Goal: Information Seeking & Learning: Learn about a topic

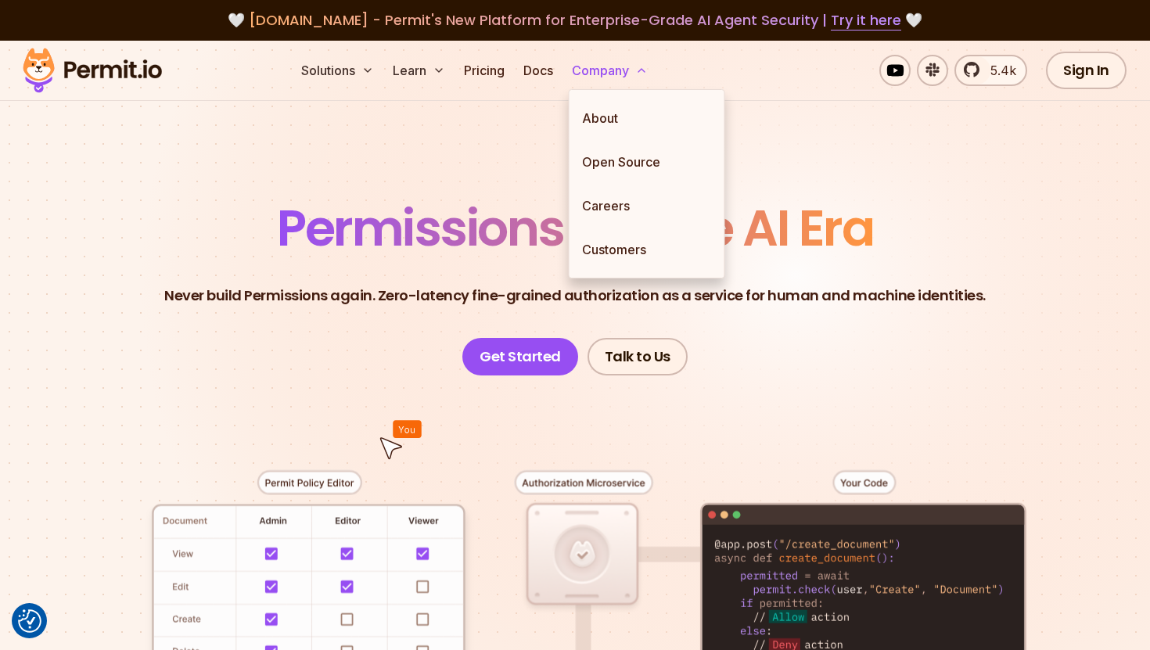
click at [592, 66] on button "Company" at bounding box center [609, 70] width 88 height 31
click at [595, 121] on link "About" at bounding box center [646, 118] width 155 height 44
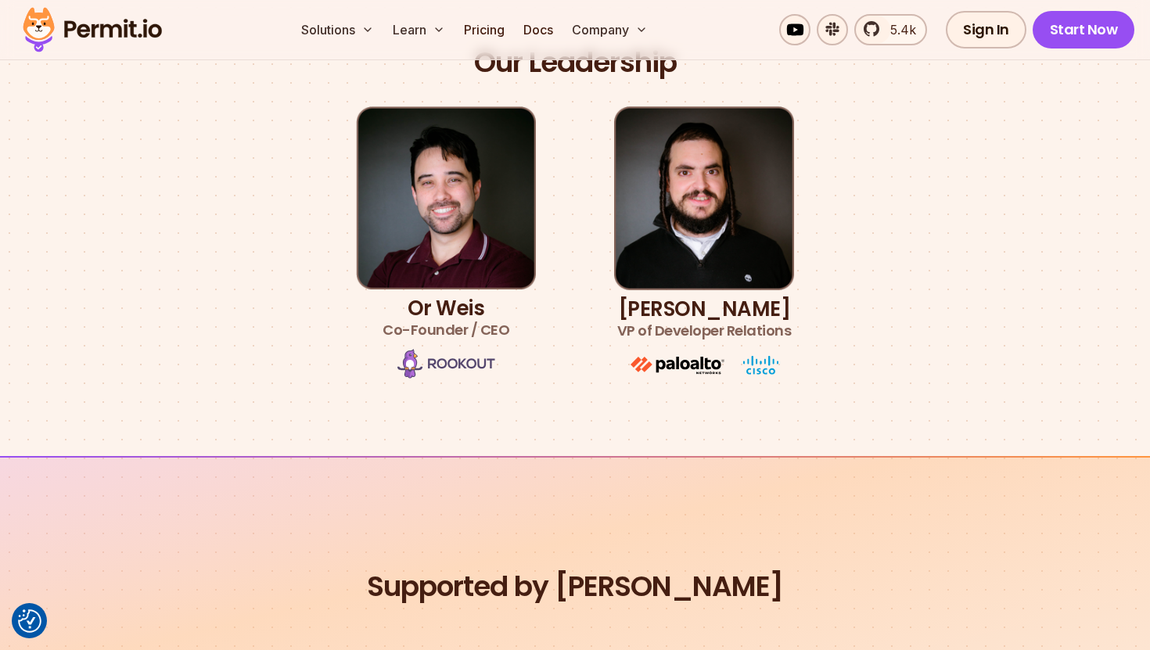
scroll to position [795, 0]
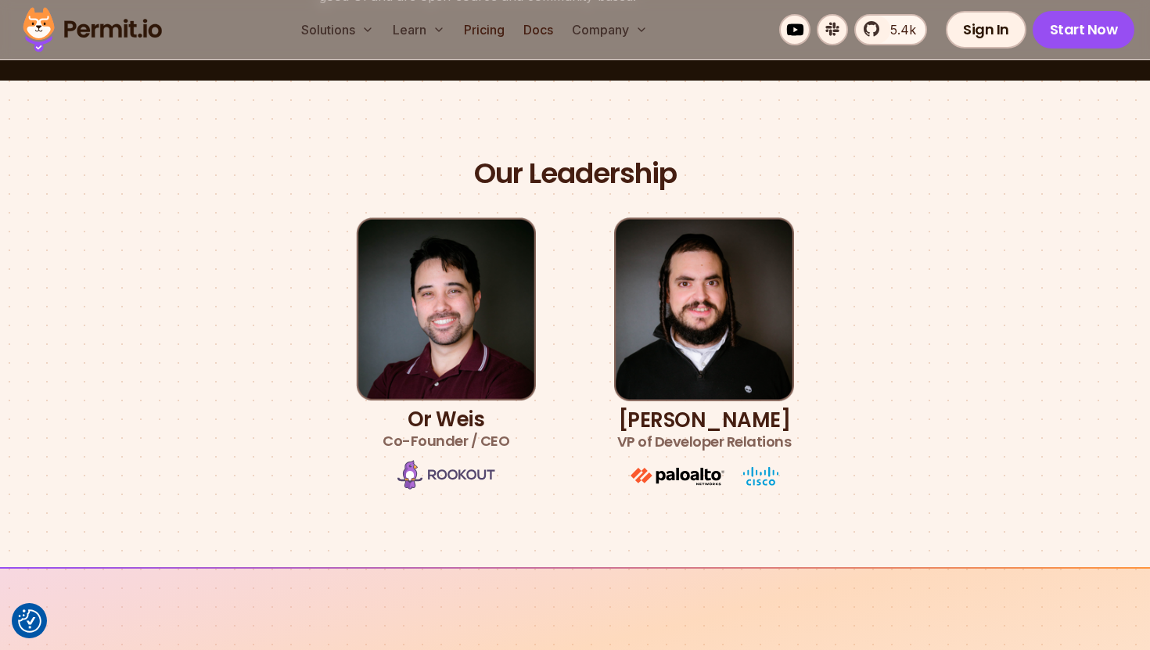
drag, startPoint x: 795, startPoint y: 420, endPoint x: 606, endPoint y: 422, distance: 188.5
click at [607, 421] on div "Our Leadership Or [PERSON_NAME] Co-Founder / CEO [PERSON_NAME] VP of Developer …" at bounding box center [574, 324] width 1095 height 336
copy h3 "[PERSON_NAME]"
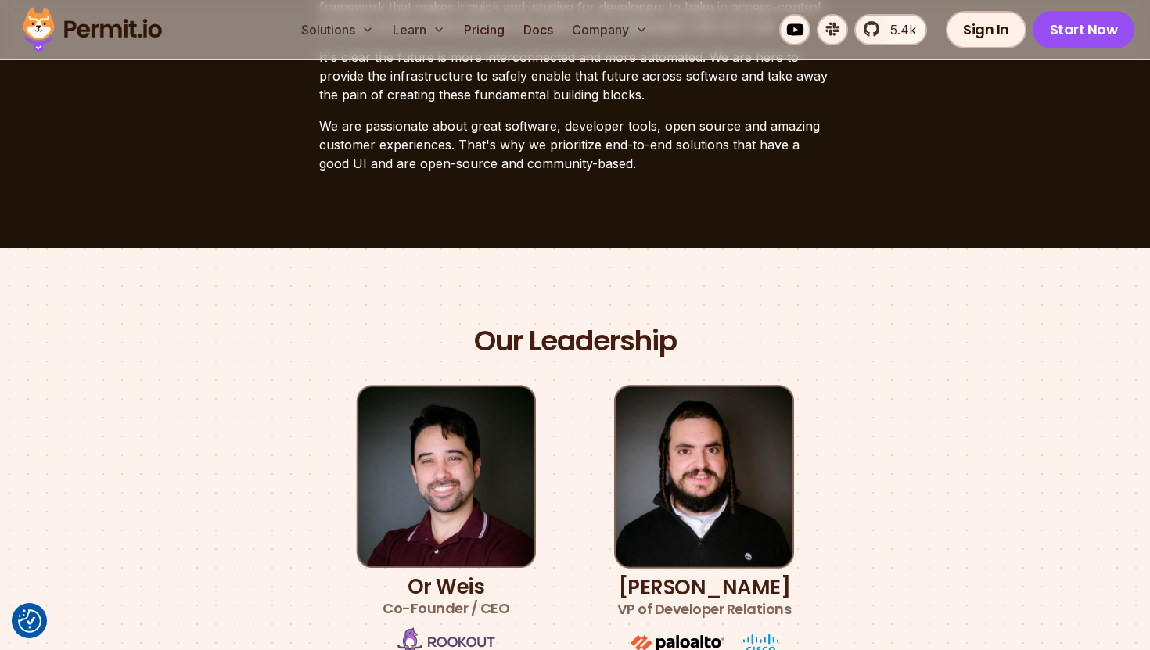
scroll to position [906, 0]
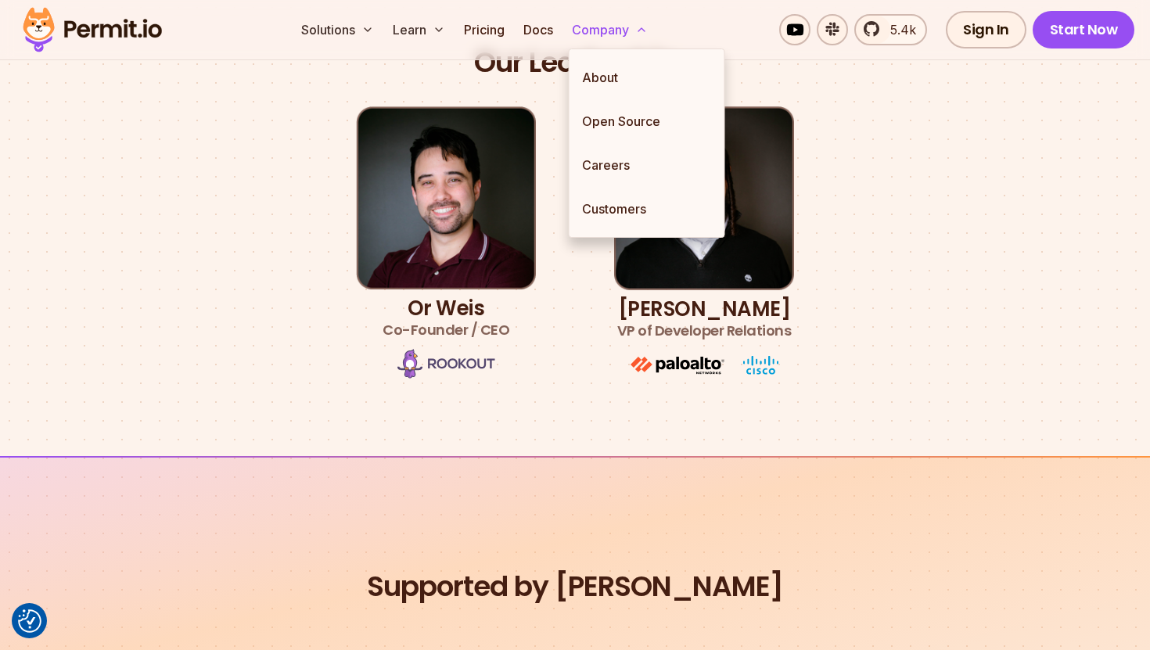
drag, startPoint x: 649, startPoint y: 418, endPoint x: 609, endPoint y: 27, distance: 393.0
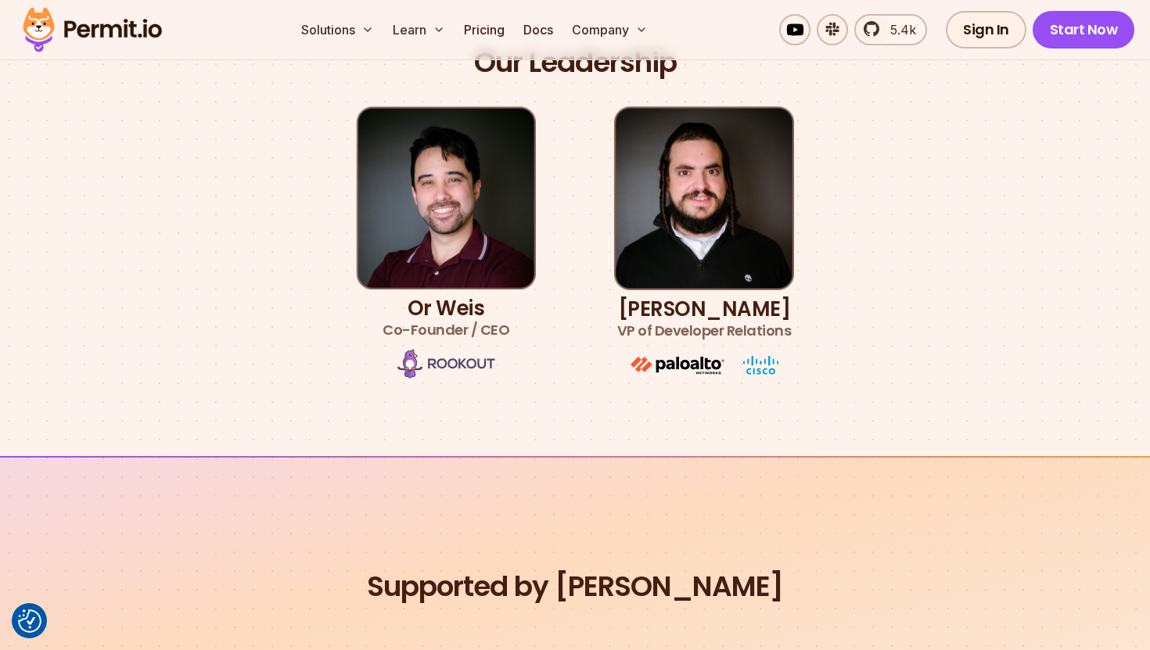
click at [561, 442] on section "Our Leadership Or [PERSON_NAME] Co-Founder / CEO [PERSON_NAME] VP of Developer …" at bounding box center [575, 213] width 1150 height 486
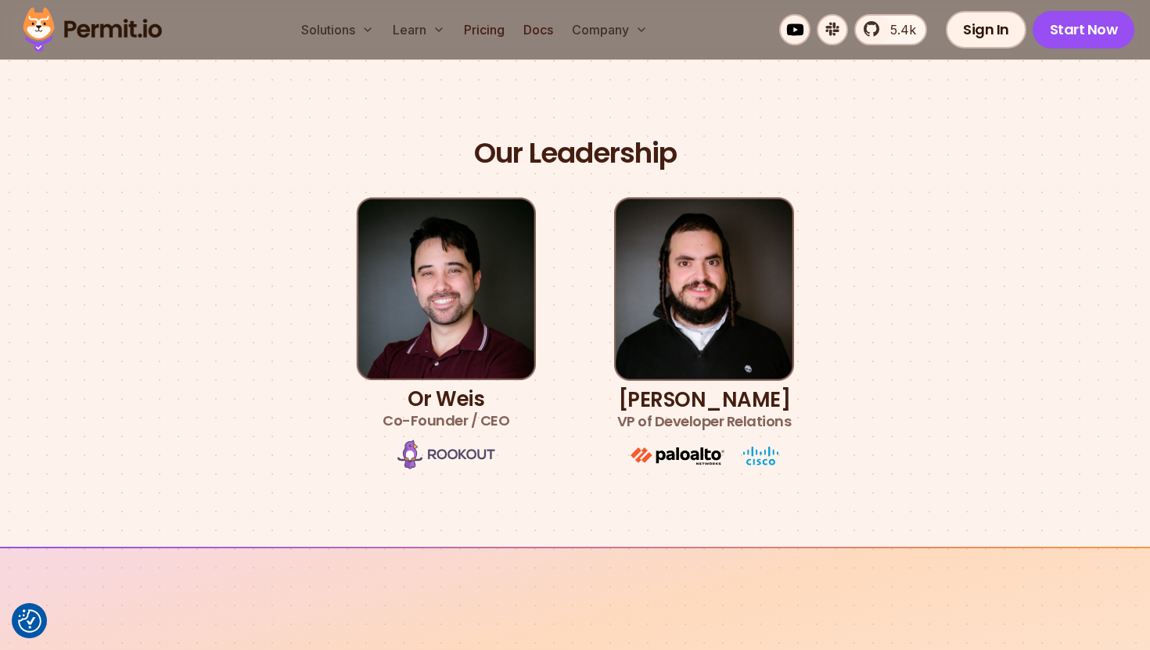
scroll to position [814, 0]
